Goal: Obtain resource: Obtain resource

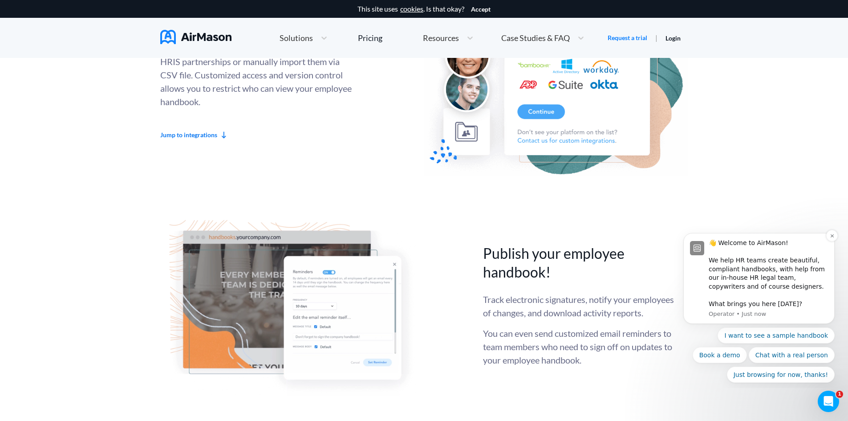
scroll to position [2358, 0]
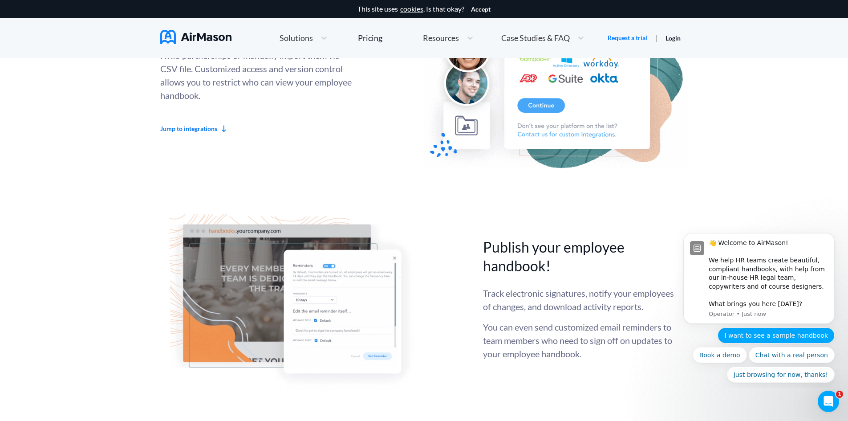
click at [770, 335] on button "I want to see a sample handbook" at bounding box center [775, 335] width 117 height 16
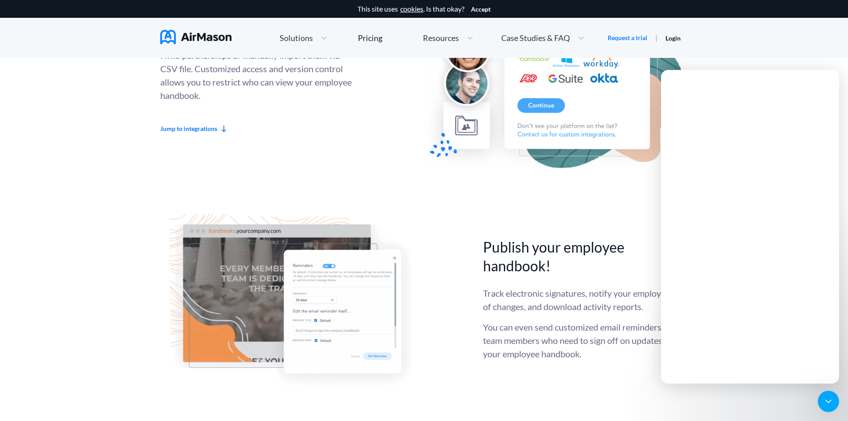
scroll to position [0, 0]
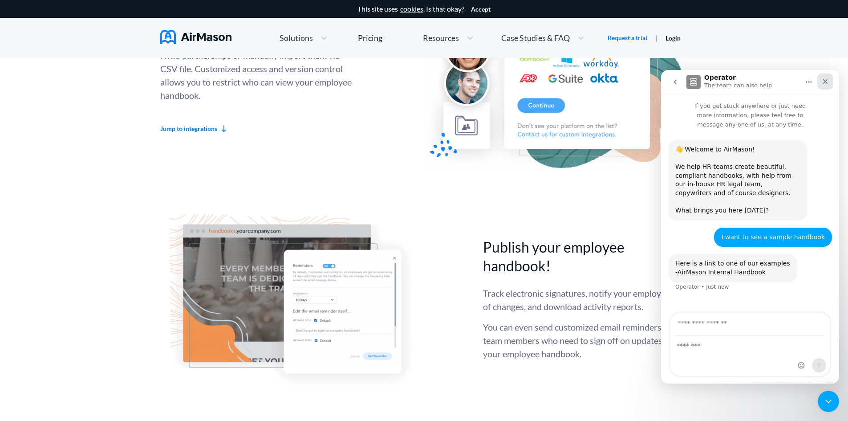
click at [828, 81] on icon "Close" at bounding box center [824, 81] width 7 height 7
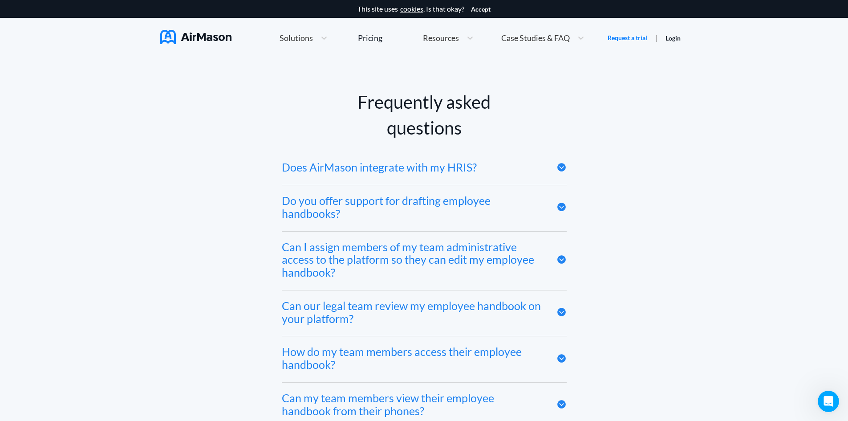
scroll to position [4272, 0]
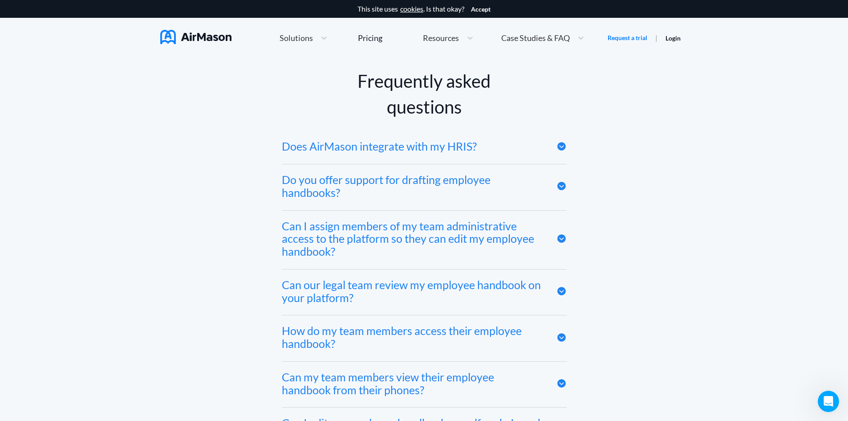
click at [560, 151] on icon at bounding box center [561, 146] width 10 height 10
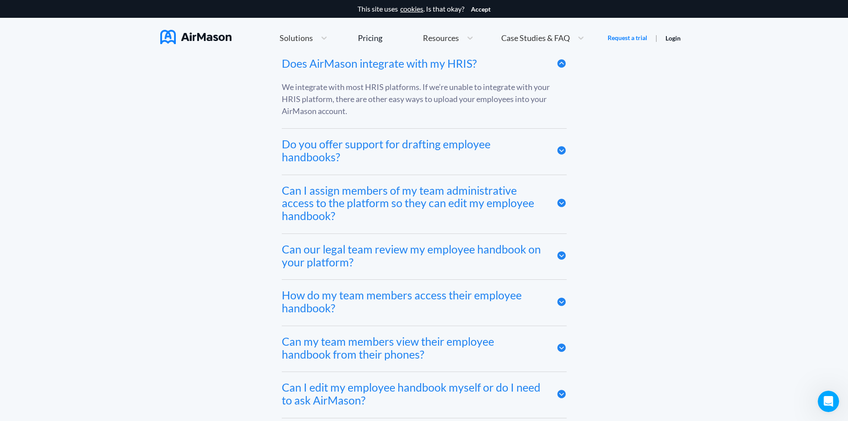
scroll to position [4361, 0]
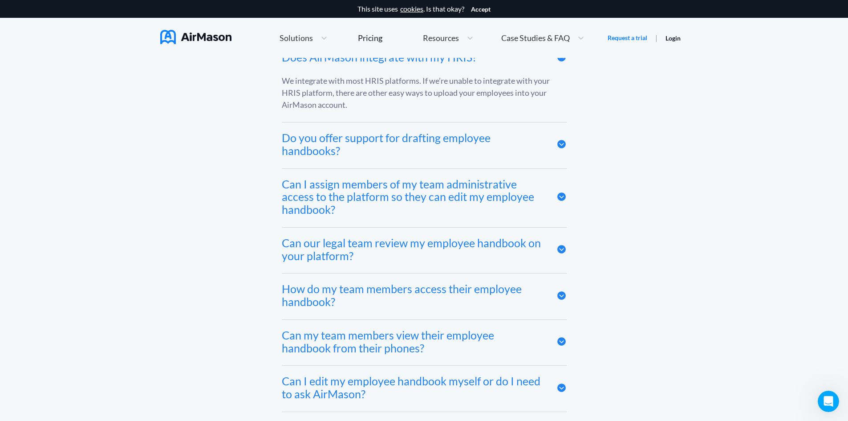
click at [563, 146] on icon at bounding box center [561, 144] width 8 height 8
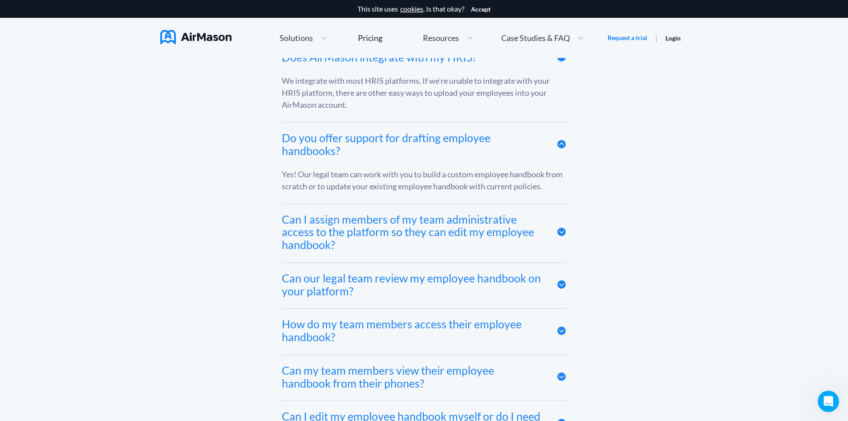
click at [561, 235] on icon at bounding box center [561, 231] width 8 height 8
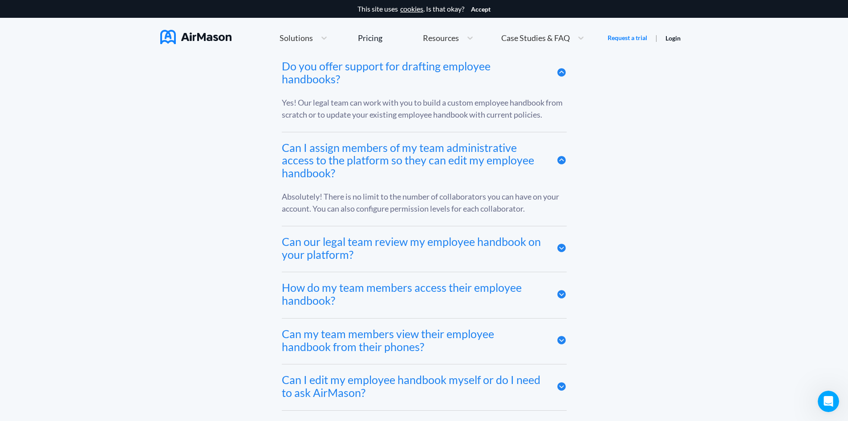
scroll to position [4450, 0]
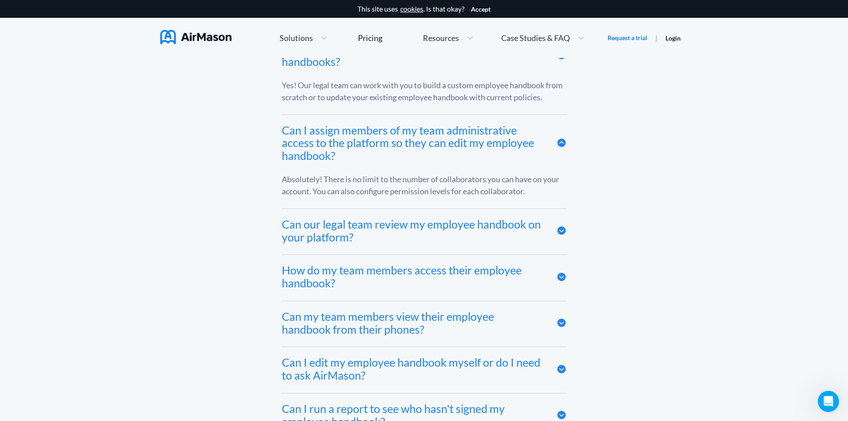
click at [562, 235] on icon at bounding box center [561, 230] width 8 height 8
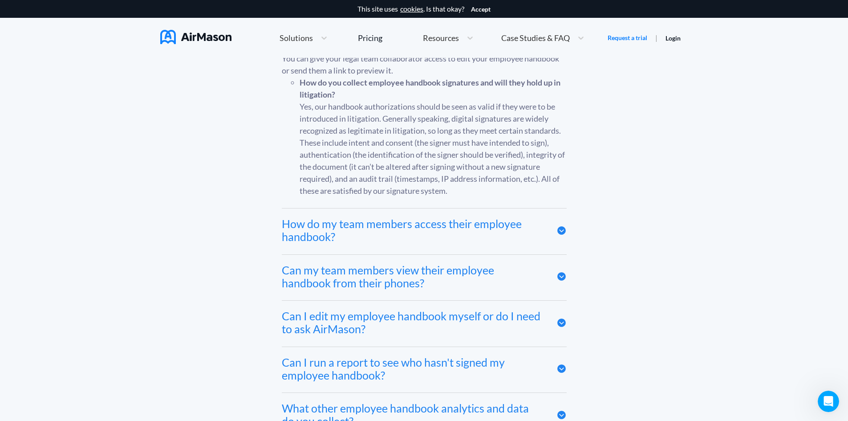
scroll to position [4672, 0]
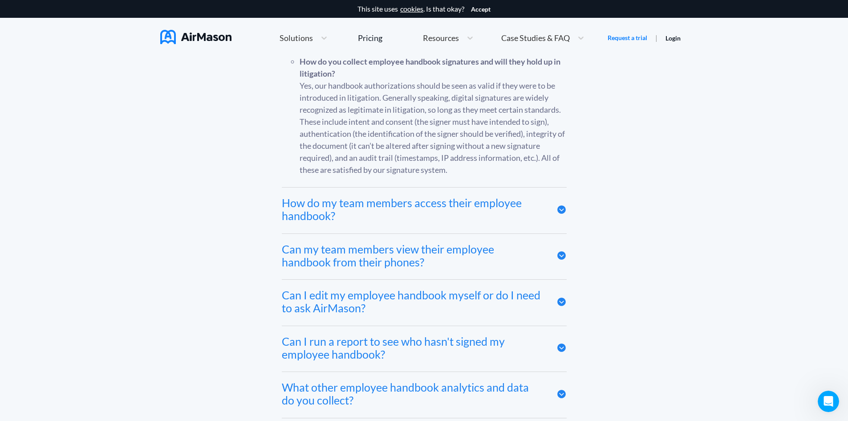
click at [563, 214] on icon at bounding box center [561, 209] width 8 height 8
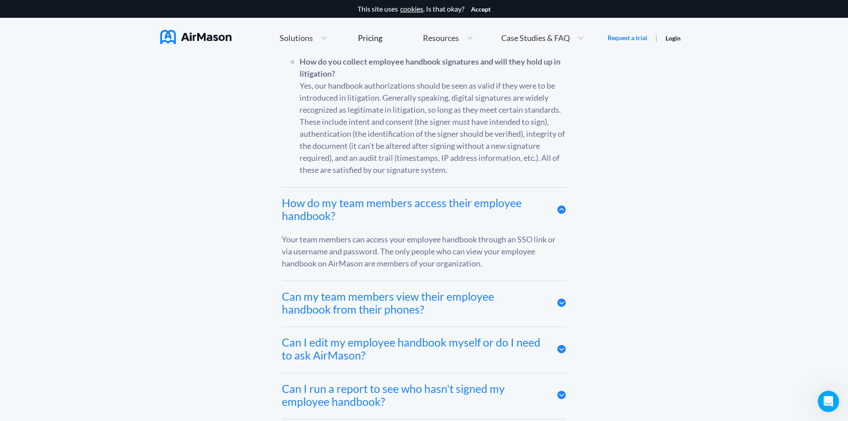
scroll to position [4717, 0]
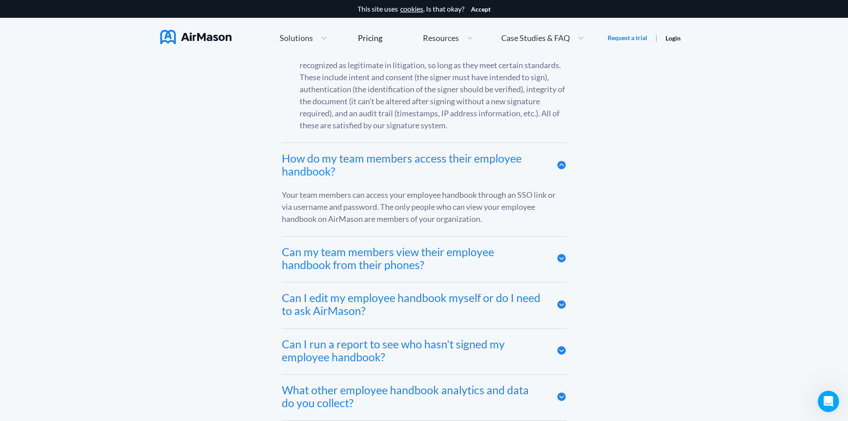
click at [561, 258] on icon at bounding box center [561, 258] width 10 height 10
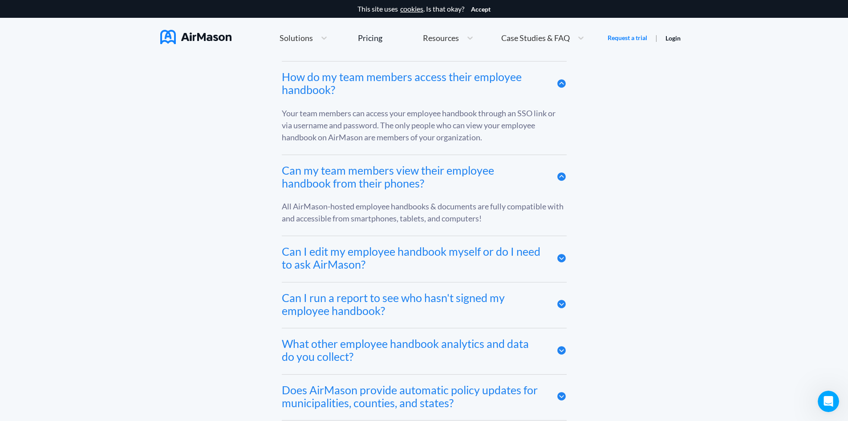
scroll to position [4806, 0]
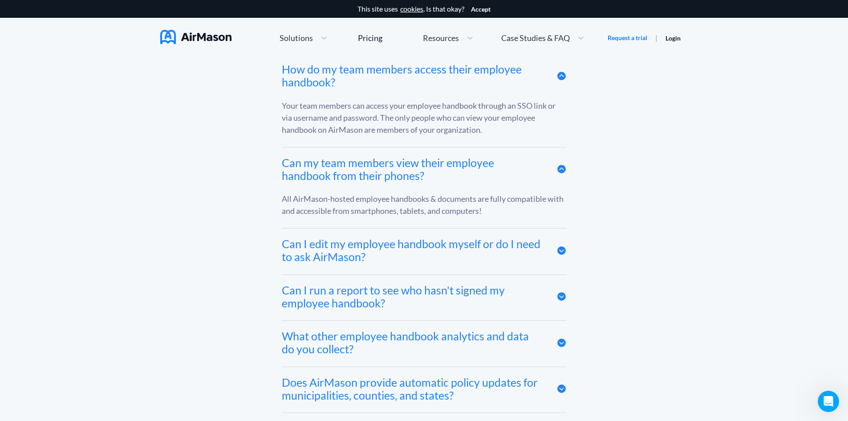
click at [562, 255] on icon at bounding box center [561, 250] width 8 height 8
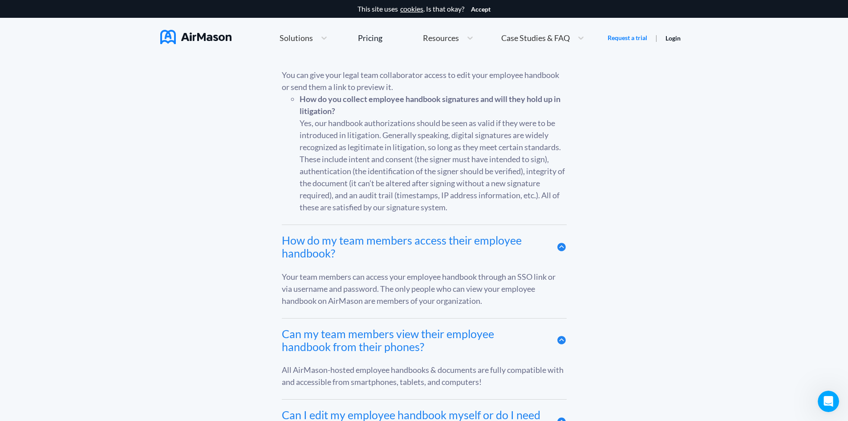
scroll to position [4583, 0]
